Goal: Find specific page/section: Locate a particular part of the current website

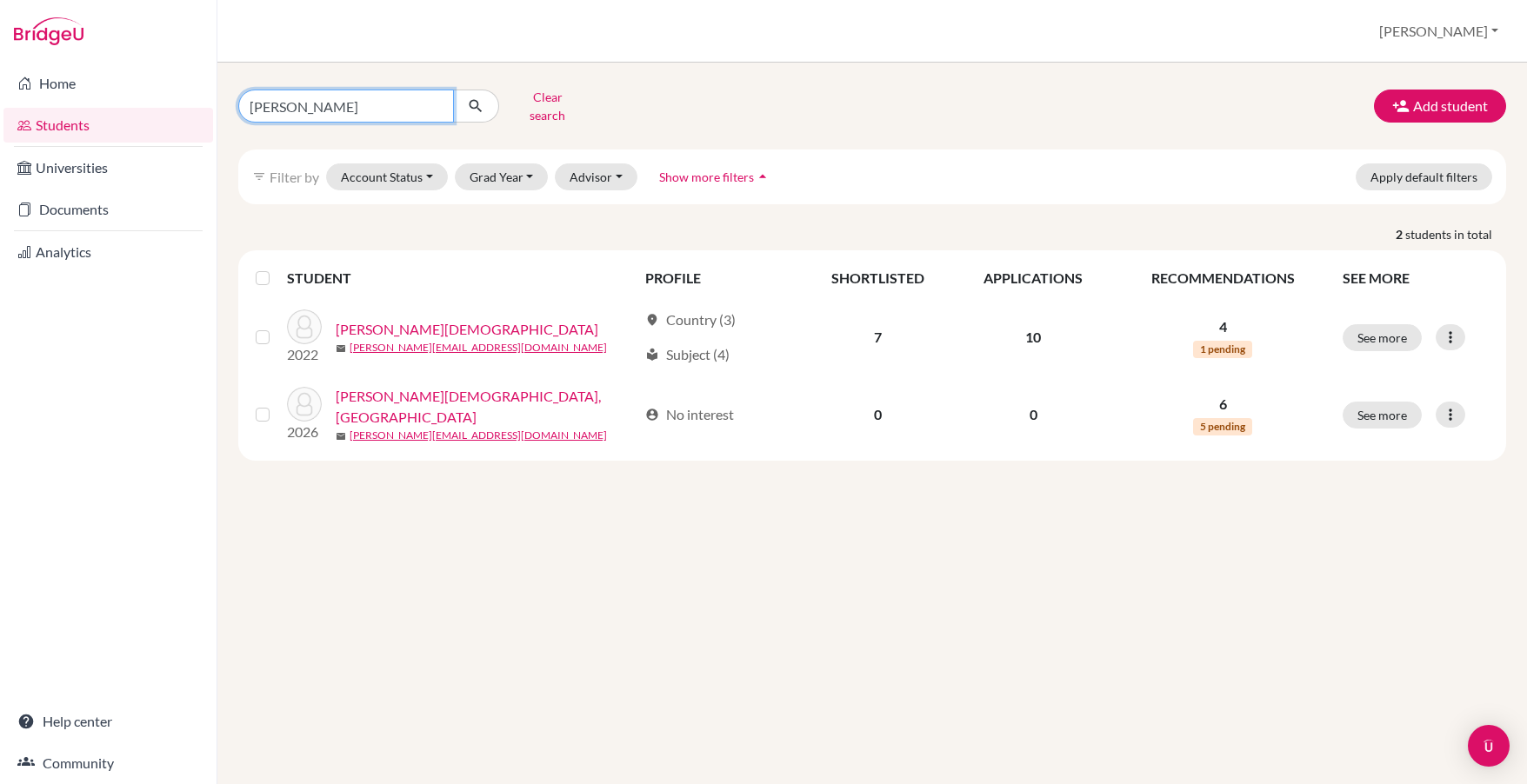
click at [284, 96] on input "[PERSON_NAME]" at bounding box center [346, 106] width 215 height 33
click at [278, 102] on input "[PERSON_NAME]" at bounding box center [346, 106] width 215 height 33
type input "dada"
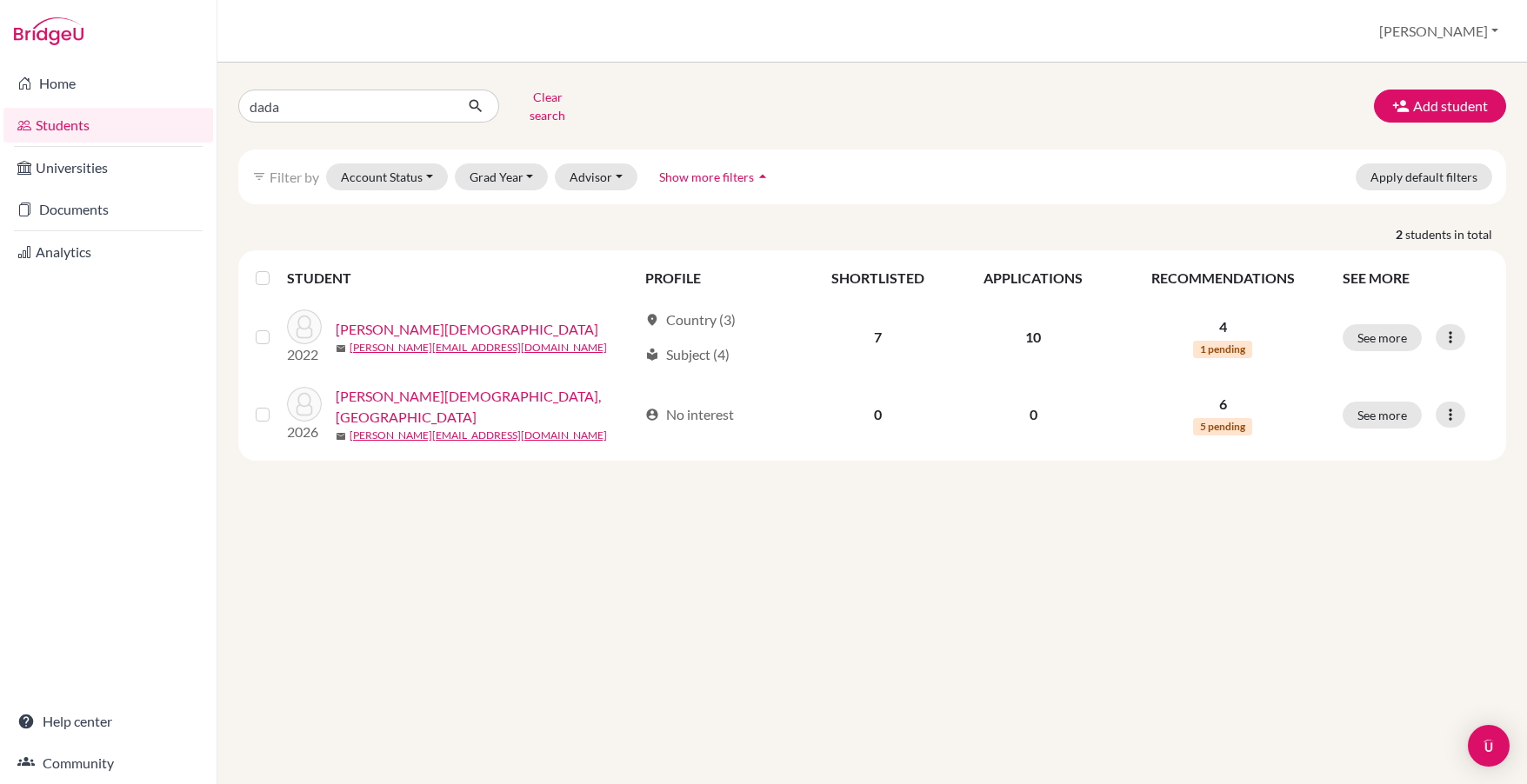
click at [470, 99] on icon "submit" at bounding box center [475, 106] width 17 height 17
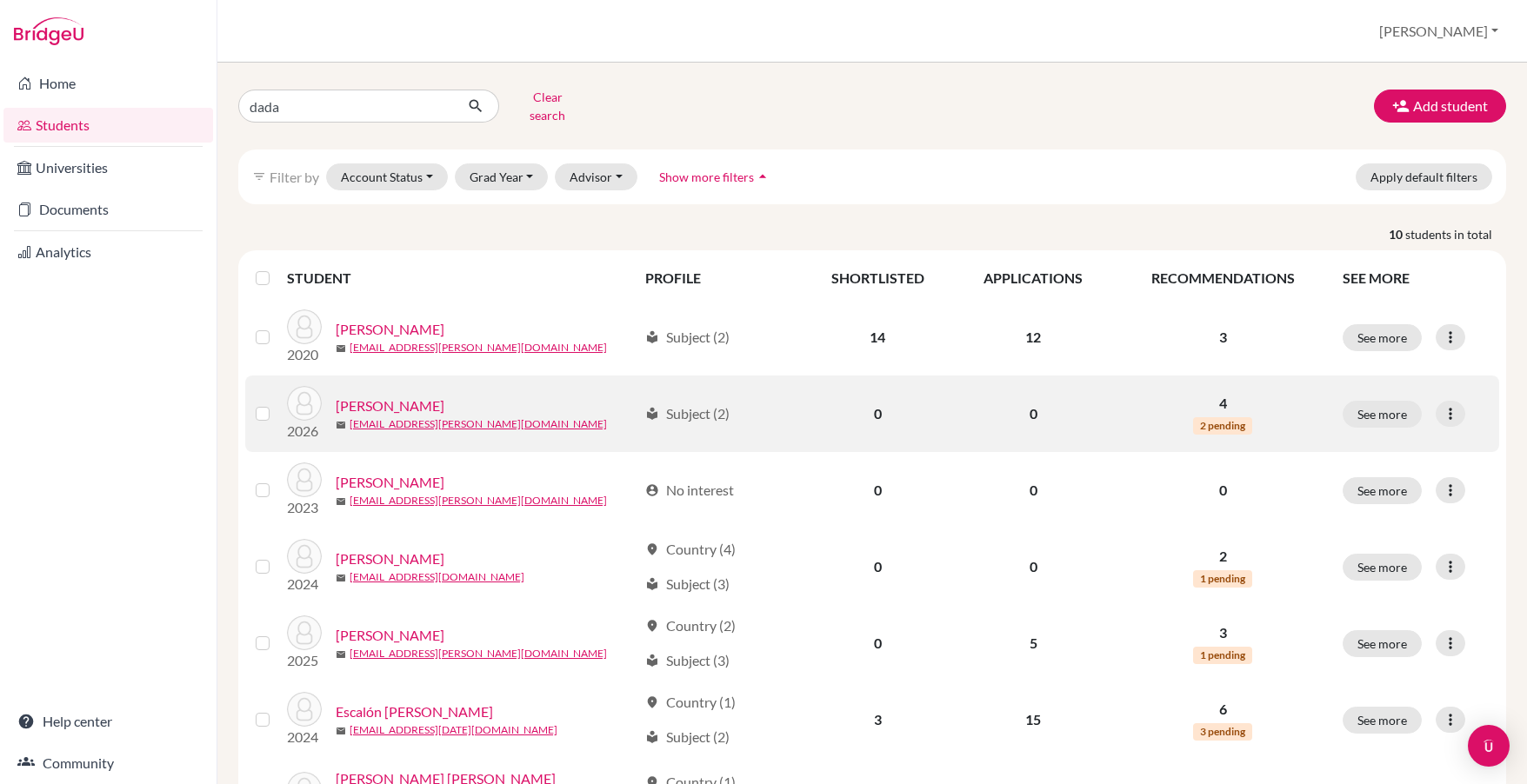
click at [403, 396] on link "[PERSON_NAME]" at bounding box center [390, 406] width 109 height 21
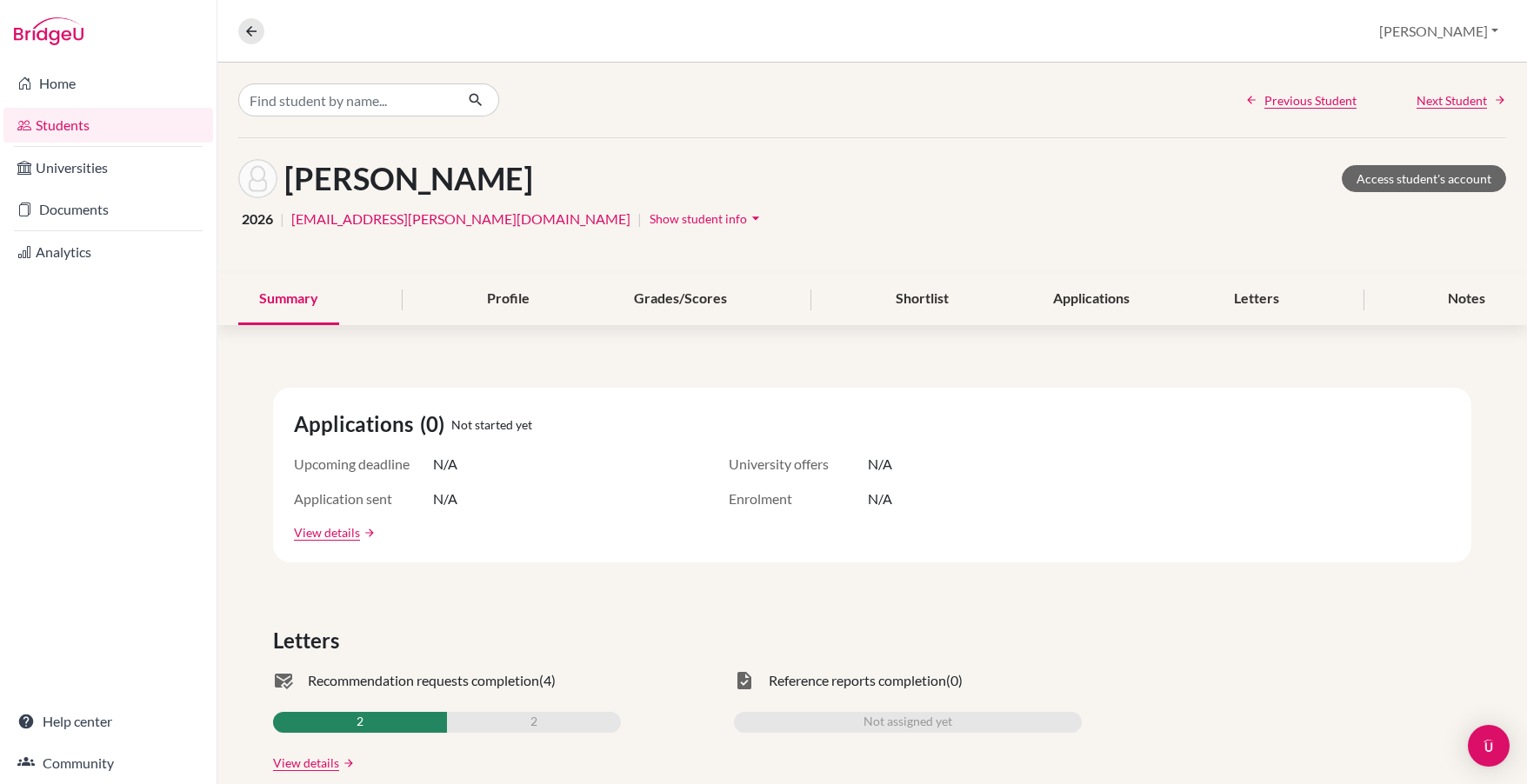
scroll to position [305, 0]
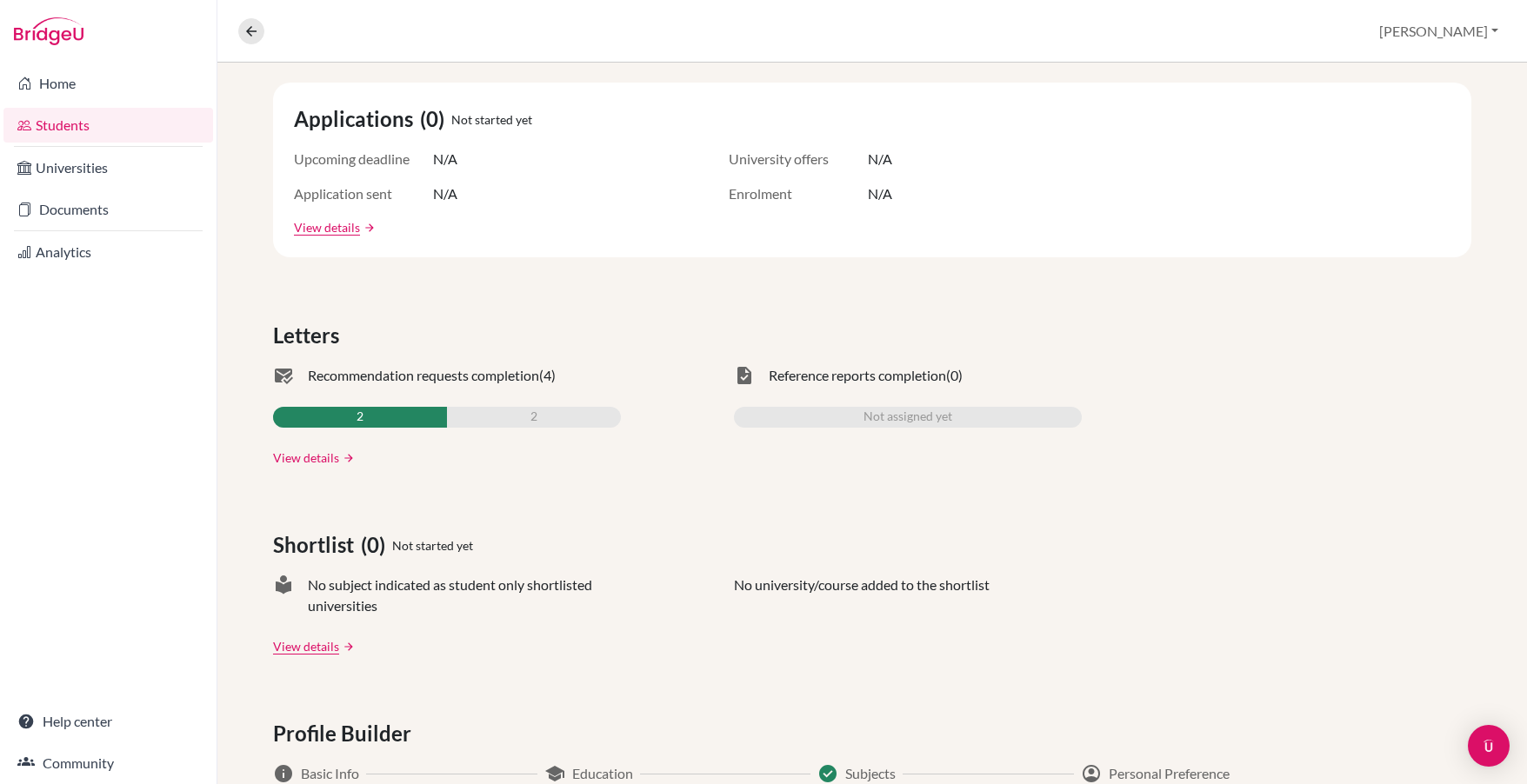
click at [331, 463] on link "View details" at bounding box center [306, 458] width 66 height 18
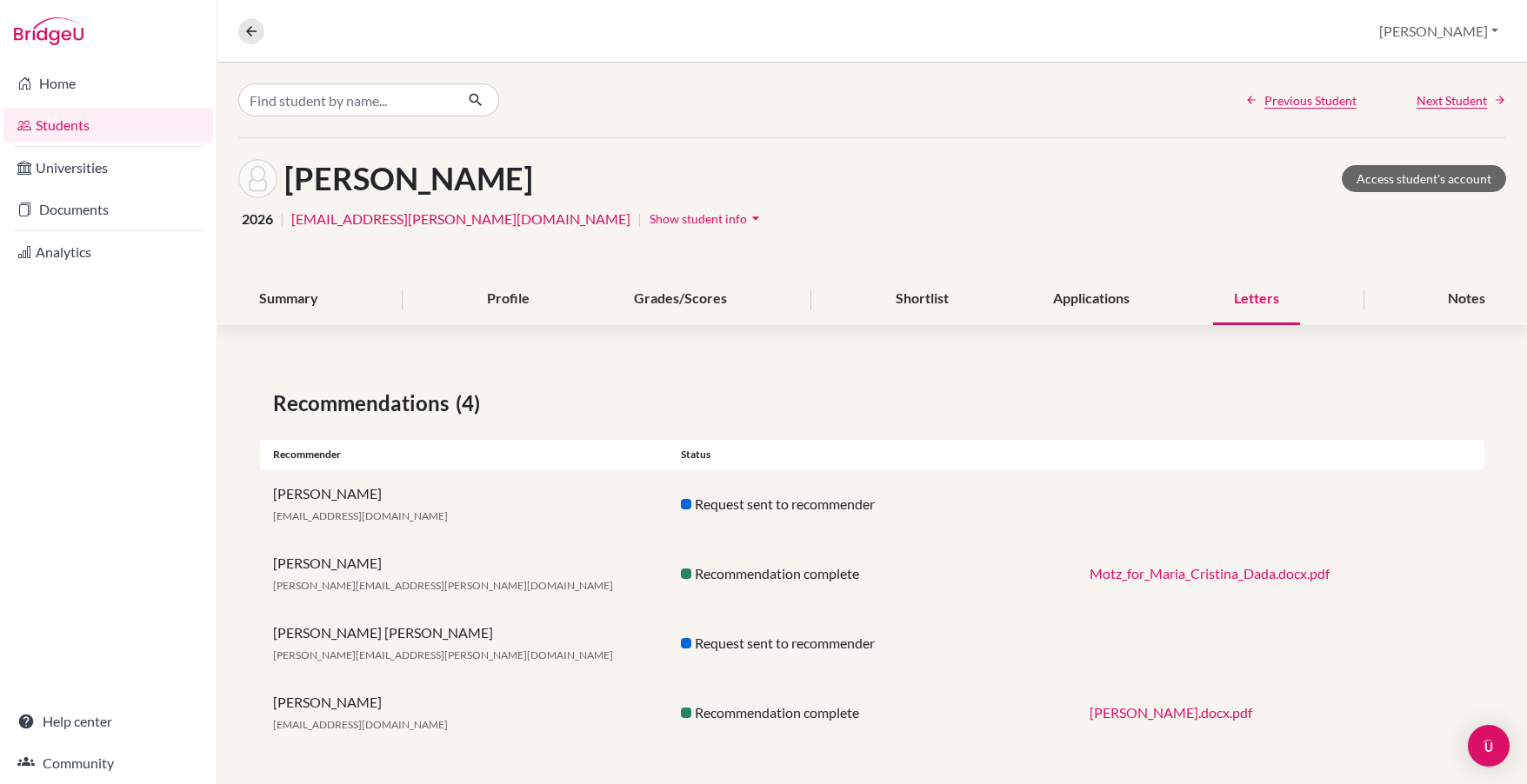
scroll to position [5, 0]
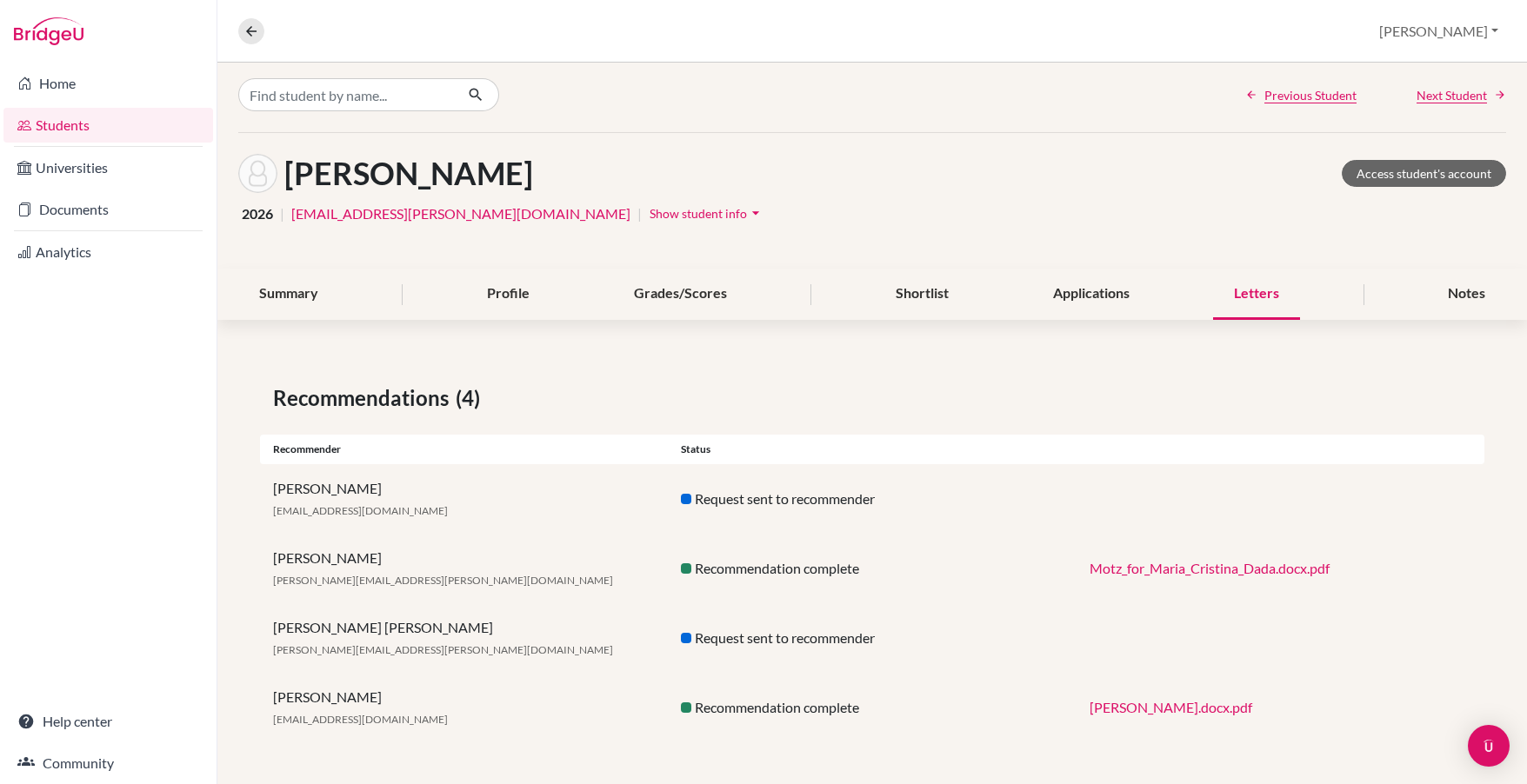
click at [1181, 570] on link "Motz_for_Maria_Cristina_Dada.docx.pdf" at bounding box center [1210, 568] width 240 height 16
click at [1229, 707] on link "[PERSON_NAME].docx.pdf" at bounding box center [1171, 707] width 162 height 16
